Goal: Information Seeking & Learning: Compare options

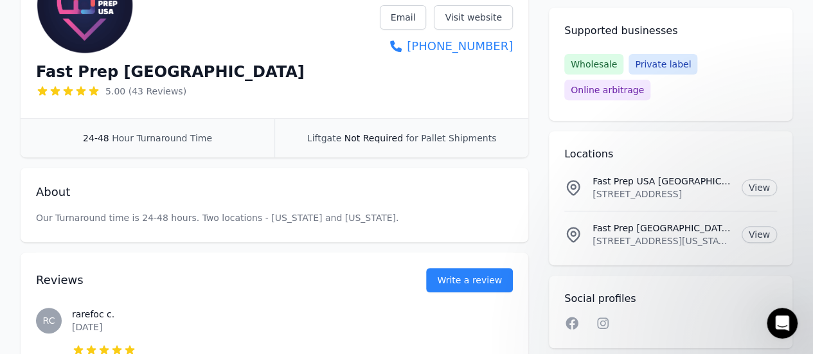
scroll to position [129, 0]
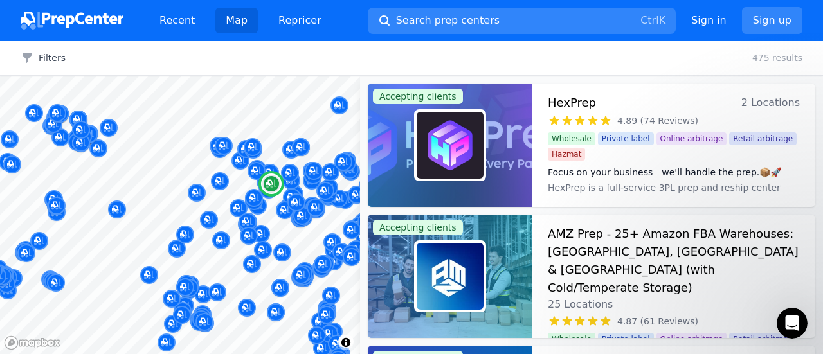
click at [561, 106] on h3 "HexPrep" at bounding box center [572, 103] width 48 height 18
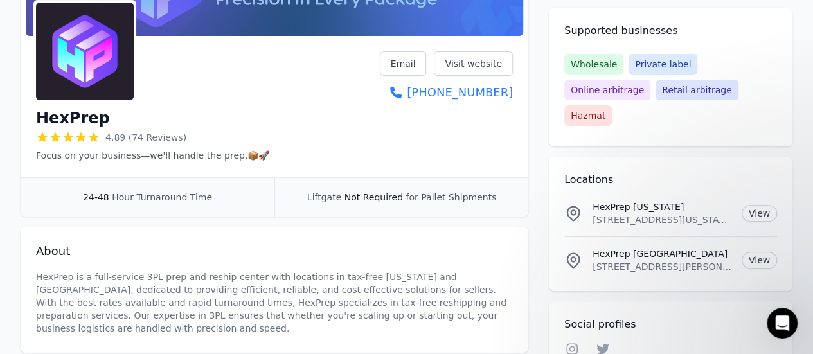
scroll to position [64, 0]
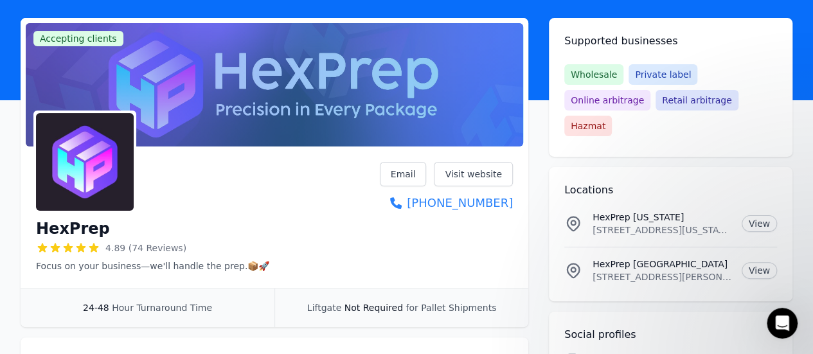
click at [78, 242] on icon at bounding box center [81, 248] width 13 height 13
click at [76, 224] on h1 "HexPrep" at bounding box center [73, 229] width 74 height 21
click at [463, 172] on link "Visit website" at bounding box center [473, 174] width 79 height 24
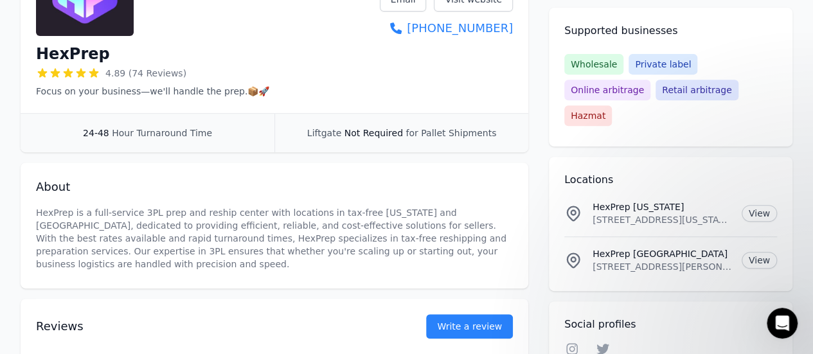
scroll to position [257, 0]
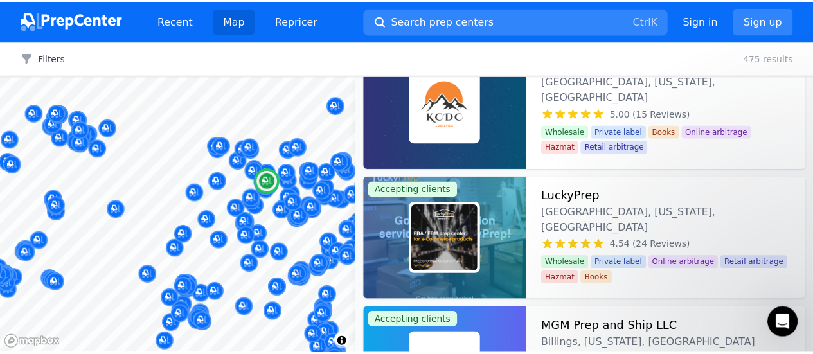
scroll to position [1350, 0]
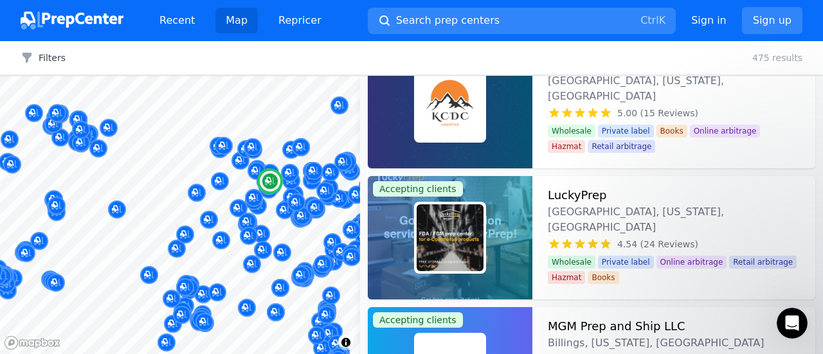
click at [559, 196] on h3 "LuckyPrep" at bounding box center [577, 195] width 59 height 18
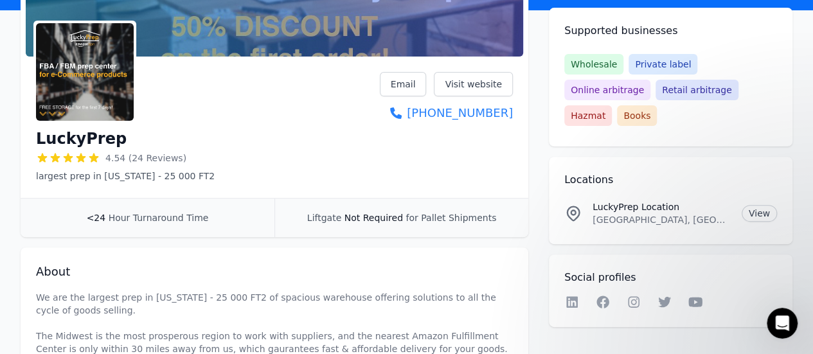
scroll to position [129, 0]
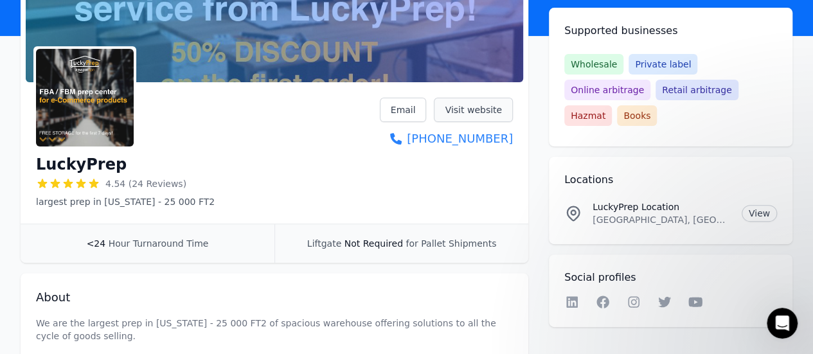
click at [471, 111] on link "Visit website" at bounding box center [473, 110] width 79 height 24
